Goal: Browse casually

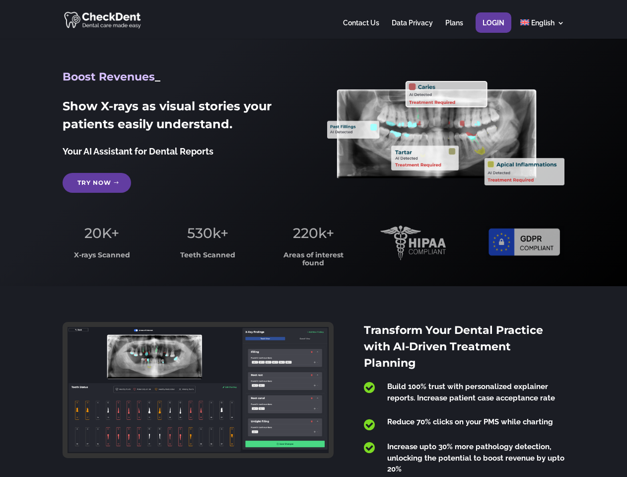
click at [313, 238] on span "220k+" at bounding box center [313, 233] width 41 height 17
click at [313, 19] on div at bounding box center [314, 19] width 502 height 39
click at [313, 238] on span "220k+" at bounding box center [313, 233] width 41 height 17
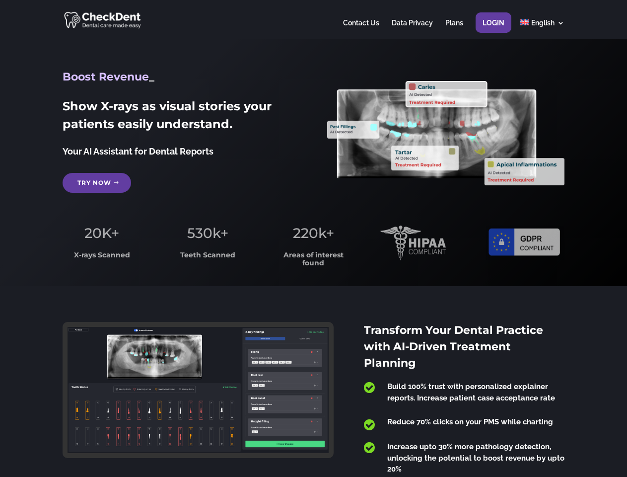
click at [313, 19] on div at bounding box center [314, 19] width 502 height 39
